Goal: Answer question/provide support

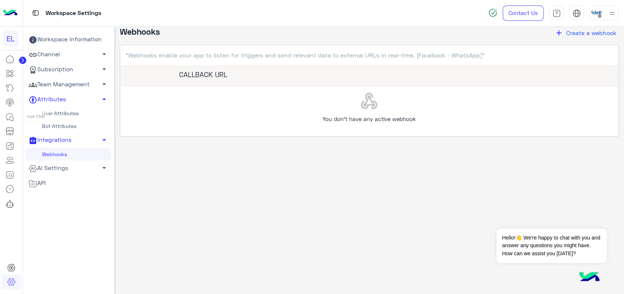
click at [13, 113] on icon at bounding box center [9, 117] width 9 height 9
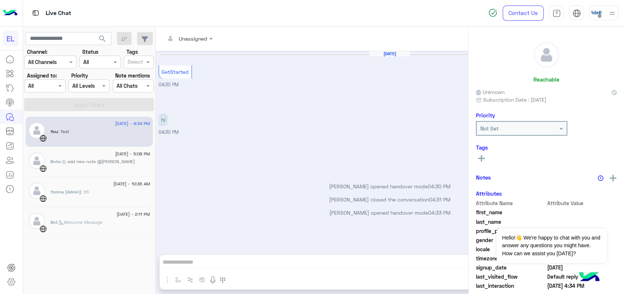
scroll to position [150, 0]
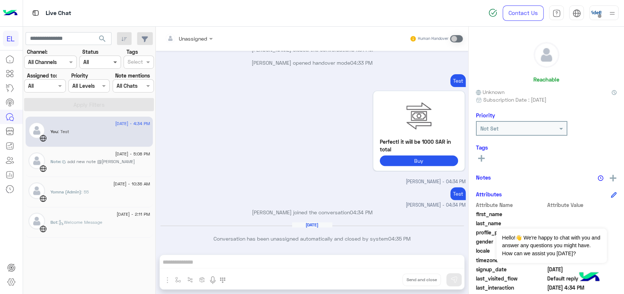
click at [112, 60] on span at bounding box center [116, 62] width 9 height 8
click at [101, 114] on div "Unread" at bounding box center [99, 118] width 41 height 14
